Goal: Check status

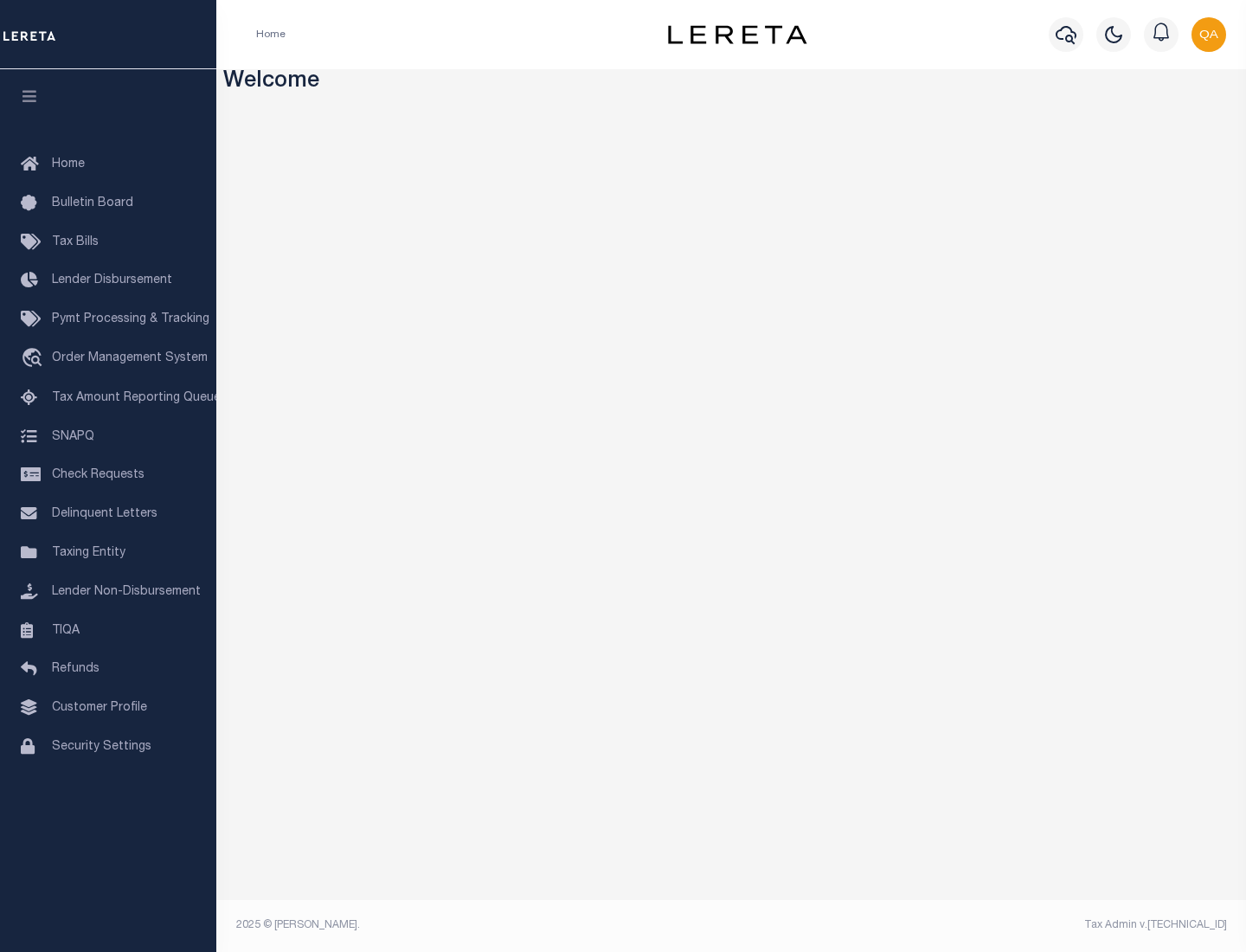
click at [108, 476] on span "Check Requests" at bounding box center [98, 475] width 93 height 12
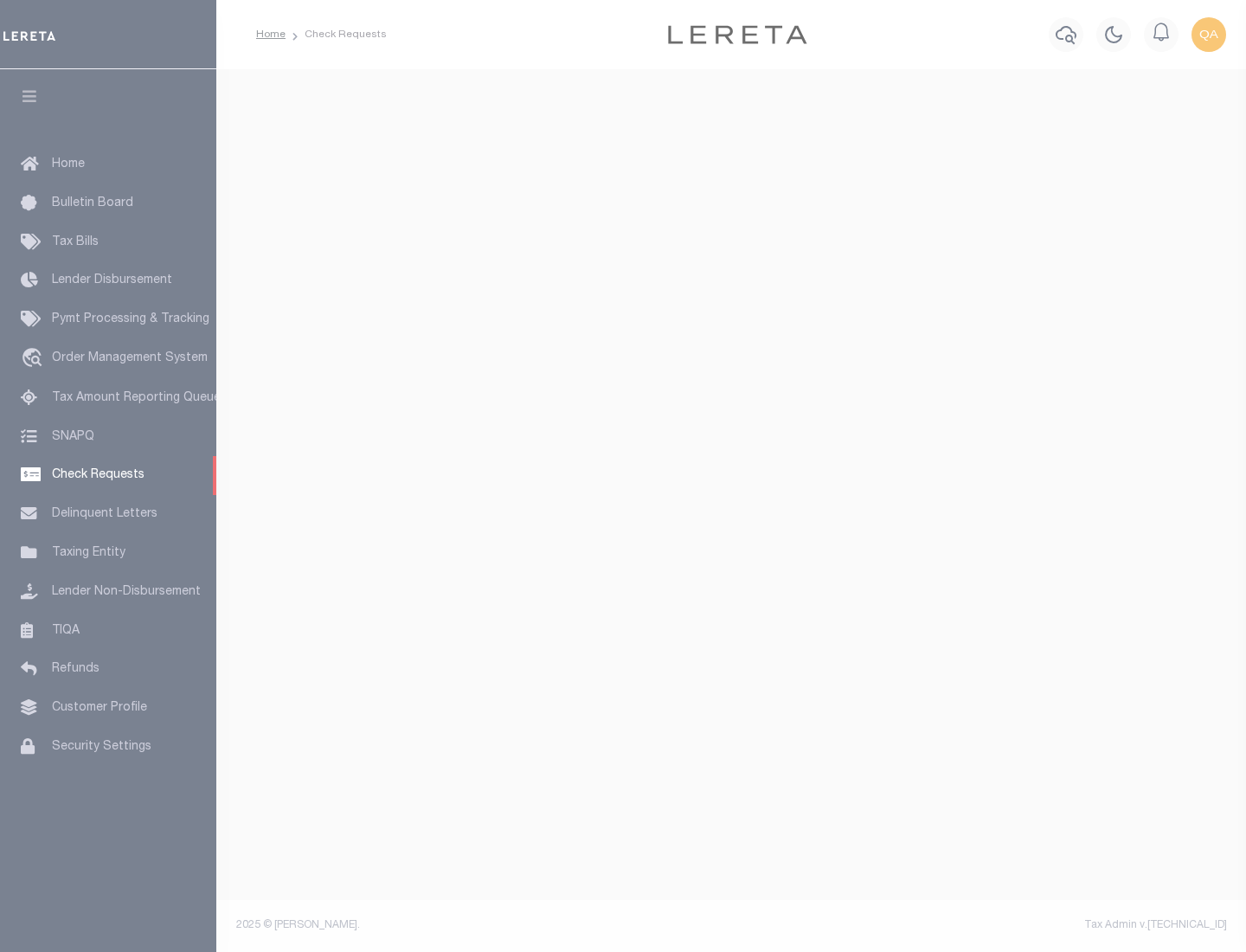
select select "50"
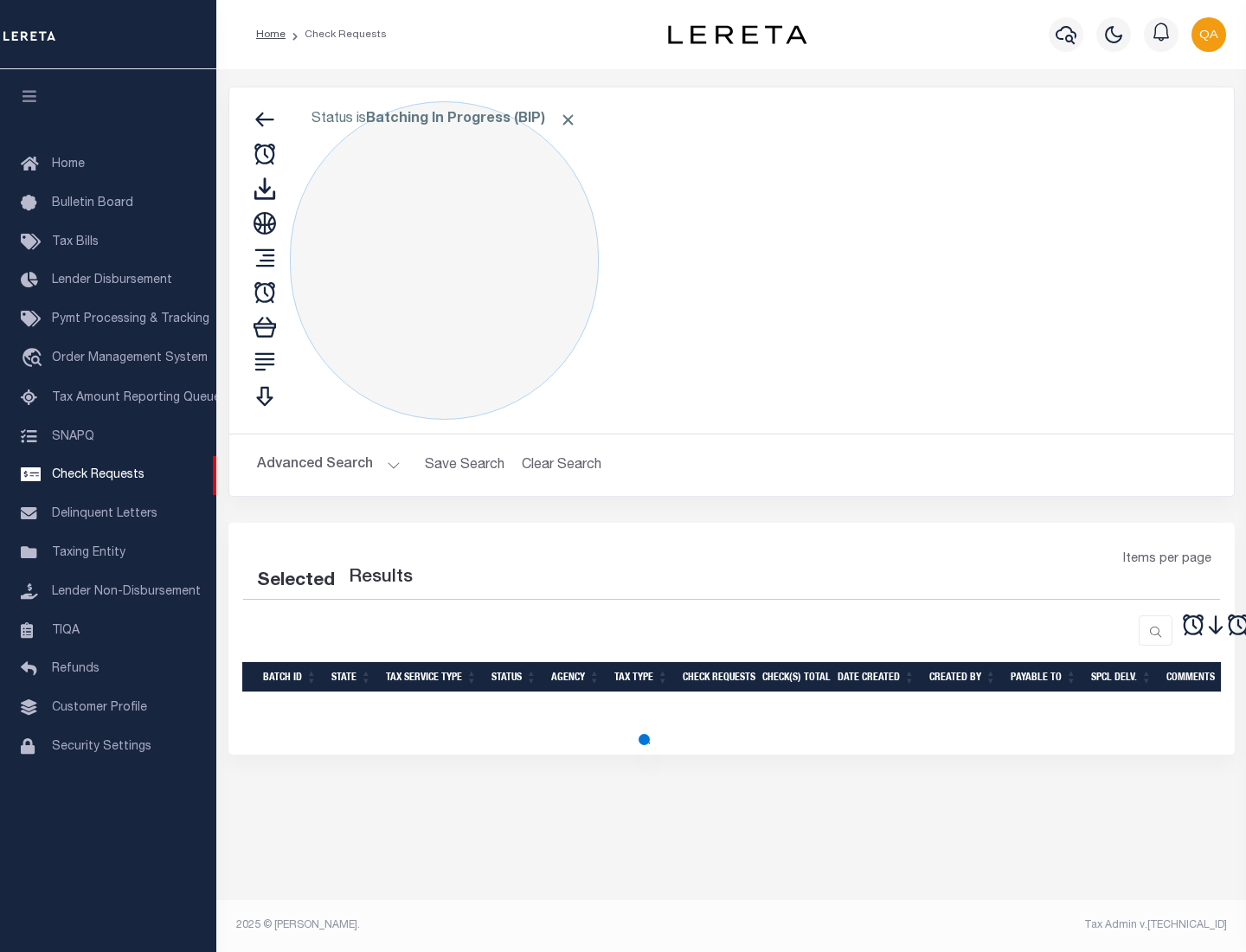
select select "50"
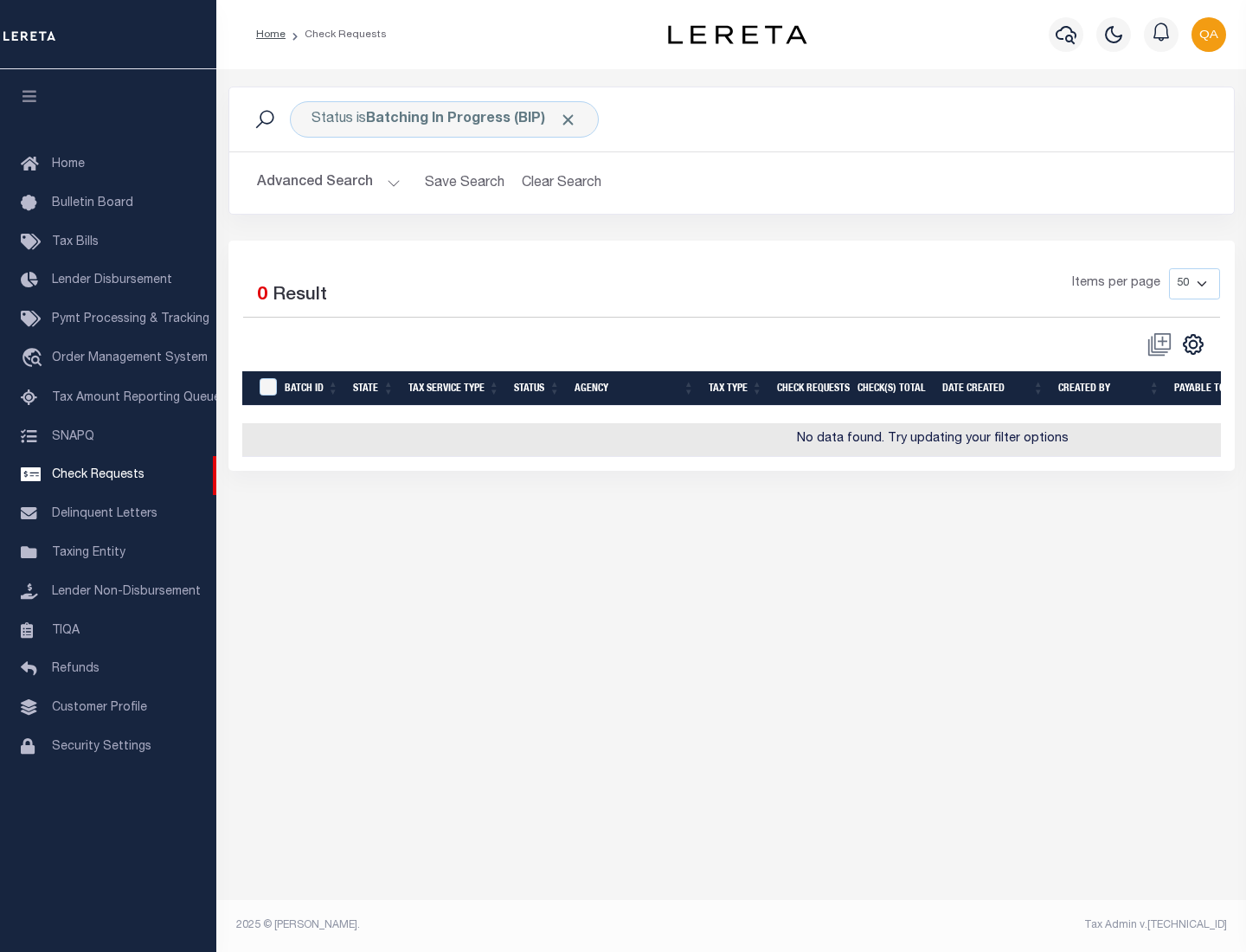
click at [569, 120] on span "Click to Remove" at bounding box center [568, 120] width 18 height 18
